Goal: Task Accomplishment & Management: Use online tool/utility

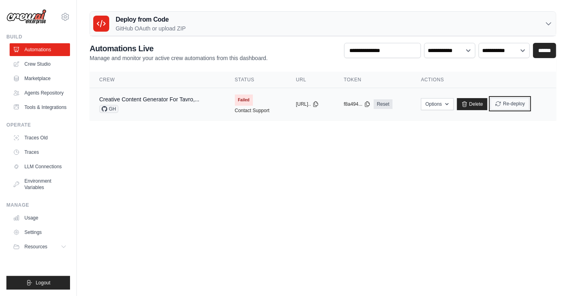
click at [517, 104] on button "Re-deploy" at bounding box center [509, 104] width 39 height 12
click at [50, 278] on button "Logout" at bounding box center [38, 283] width 64 height 14
click at [51, 286] on button "Logout" at bounding box center [38, 283] width 64 height 14
